Goal: Book appointment/travel/reservation

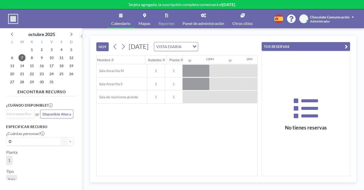
scroll to position [0, 460]
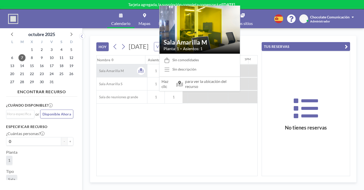
click at [96, 69] on span "Sala Amarilla M" at bounding box center [109, 71] width 27 height 5
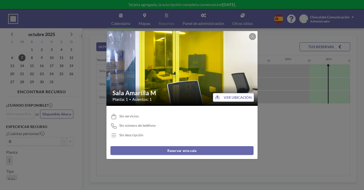
click at [159, 147] on button "Reservar esta sala" at bounding box center [181, 151] width 143 height 9
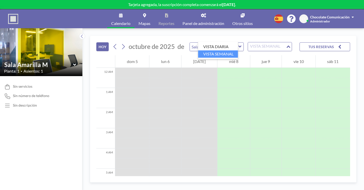
click at [248, 42] on div "VISTA SEMANAL" at bounding box center [267, 46] width 38 height 8
click at [218, 45] on li "VISTA DIARIA" at bounding box center [218, 46] width 40 height 7
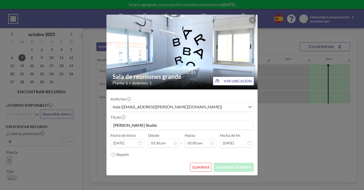
click at [281, 113] on div "Sala de reuniones grande Planta: 1 • Asientos: 1 VER UBICACIÓN Anfitrión hola (…" at bounding box center [182, 95] width 364 height 190
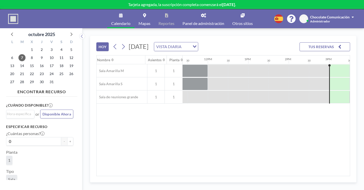
drag, startPoint x: 196, startPoint y: 109, endPoint x: 179, endPoint y: 99, distance: 20.8
click at [196, 109] on div "Nombre Asientos Planta 12AM 30 1AM 30 2AM 30 3AM 30 4AM 30 5AM 30 6AM 30 7AM 30…" at bounding box center [222, 116] width 253 height 121
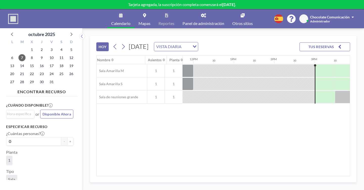
scroll to position [0, 476]
